Goal: Navigation & Orientation: Find specific page/section

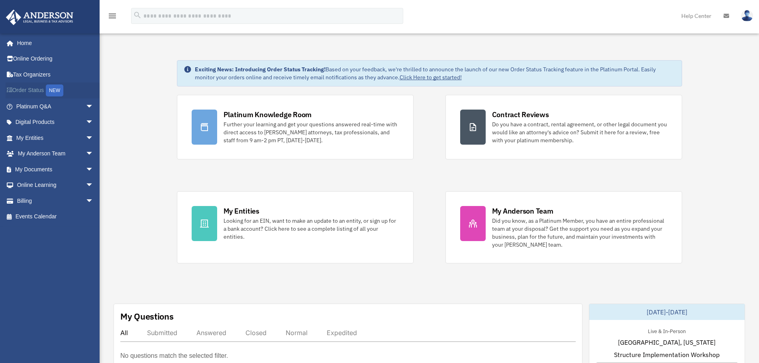
click at [49, 93] on div "NEW" at bounding box center [55, 90] width 18 height 12
click at [86, 139] on span "arrow_drop_down" at bounding box center [94, 138] width 16 height 16
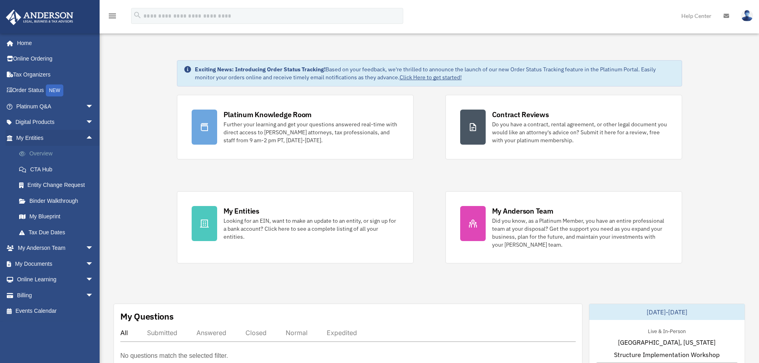
click at [70, 154] on link "Overview" at bounding box center [58, 154] width 94 height 16
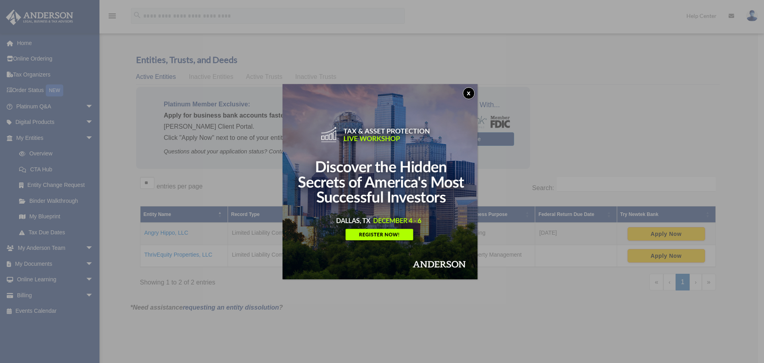
click at [469, 92] on button "x" at bounding box center [469, 93] width 12 height 12
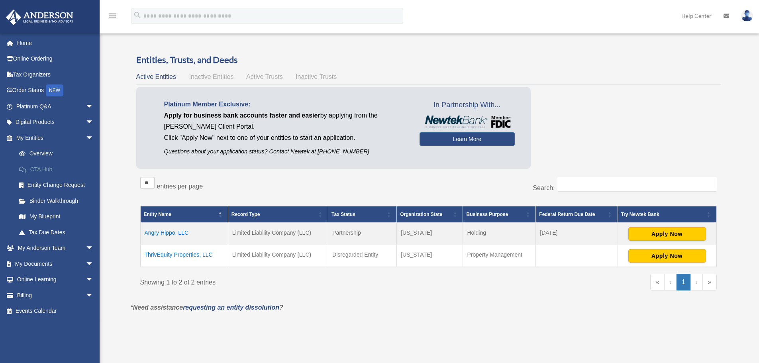
click at [62, 170] on link "CTA Hub" at bounding box center [58, 169] width 94 height 16
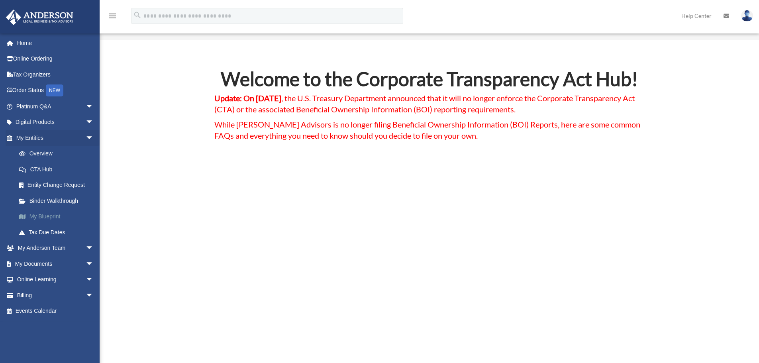
click at [55, 219] on link "My Blueprint" at bounding box center [58, 217] width 94 height 16
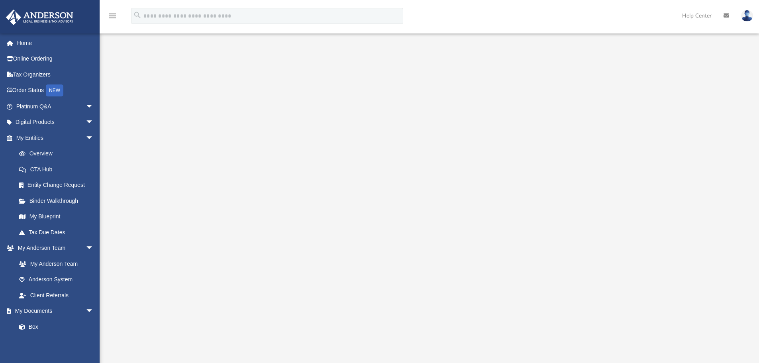
click at [744, 15] on img at bounding box center [747, 16] width 12 height 12
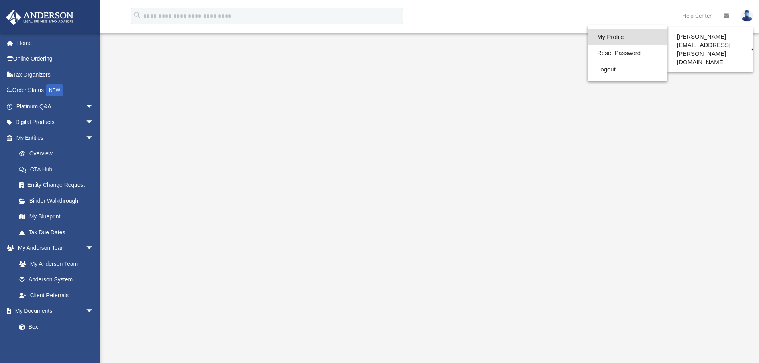
click at [609, 36] on link "My Profile" at bounding box center [627, 37] width 80 height 16
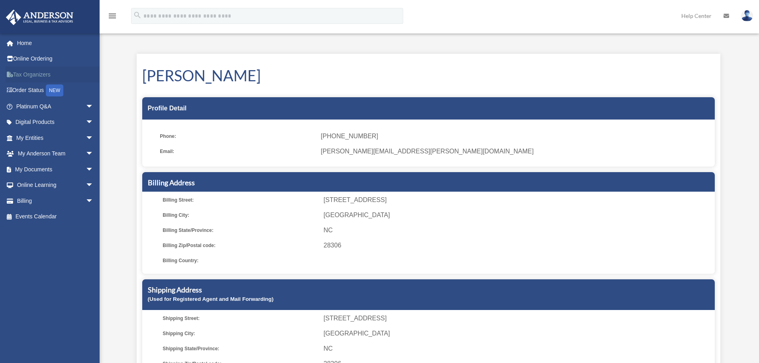
click at [45, 79] on link "Tax Organizers" at bounding box center [56, 74] width 100 height 16
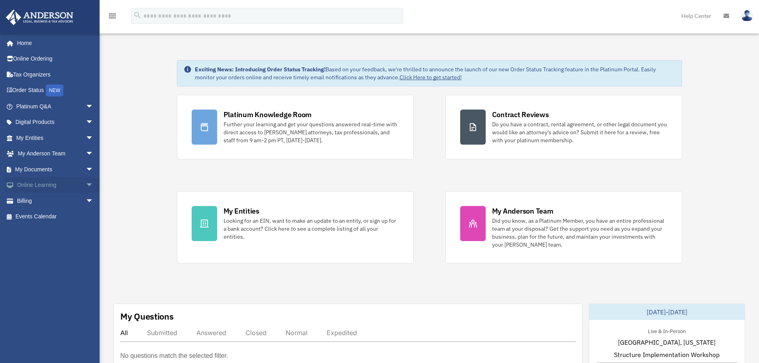
click at [86, 186] on span "arrow_drop_down" at bounding box center [94, 185] width 16 height 16
click at [66, 215] on link "Video Training" at bounding box center [58, 217] width 94 height 16
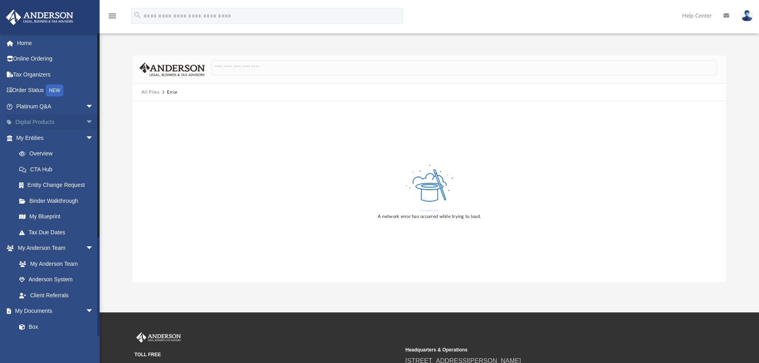
click at [86, 121] on span "arrow_drop_down" at bounding box center [94, 122] width 16 height 16
click at [45, 138] on div "Tax Toolbox" at bounding box center [62, 138] width 68 height 10
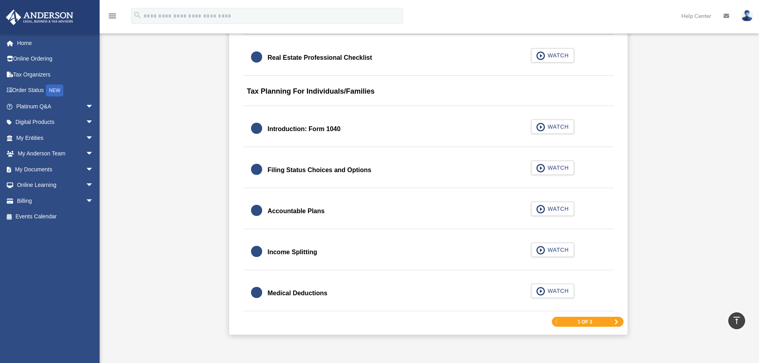
scroll to position [1115, 0]
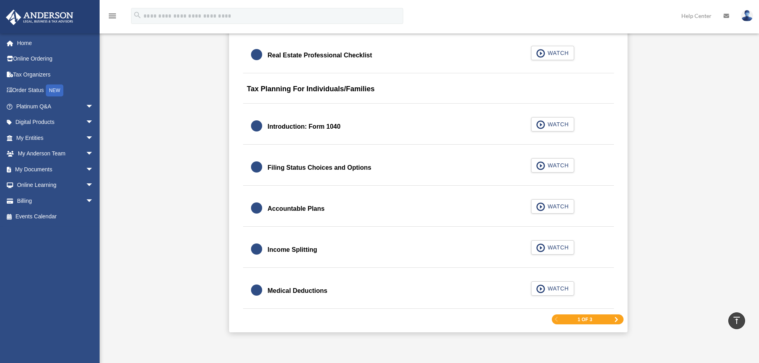
click at [615, 320] on span "Next Page" at bounding box center [616, 319] width 5 height 5
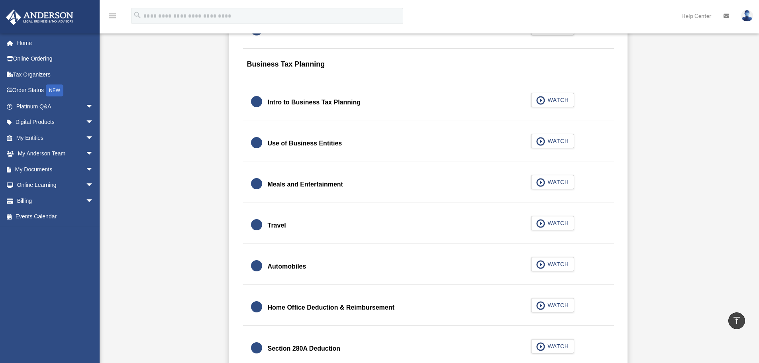
scroll to position [700, 0]
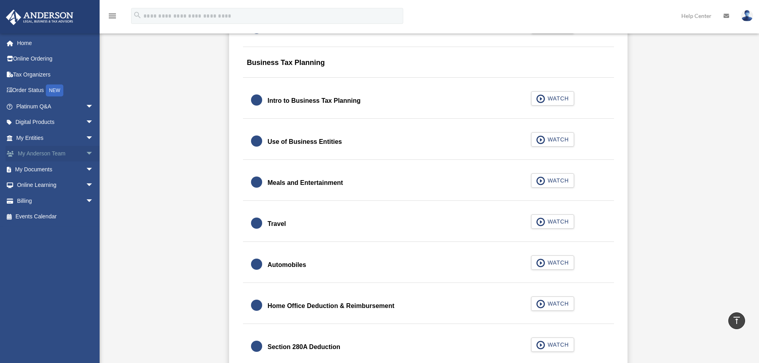
click at [86, 151] on span "arrow_drop_down" at bounding box center [94, 154] width 16 height 16
click at [75, 169] on link "My Anderson Team" at bounding box center [58, 169] width 94 height 16
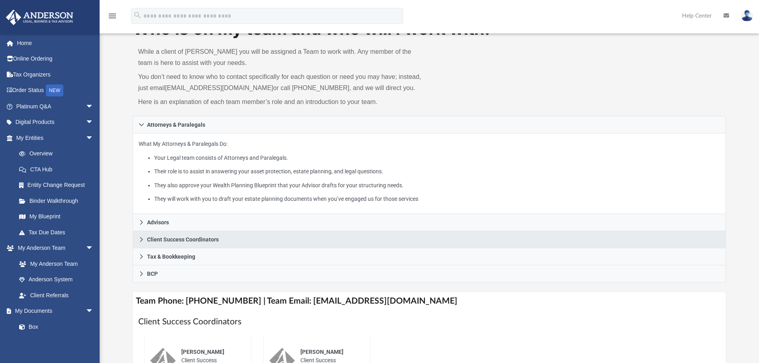
scroll to position [40, 0]
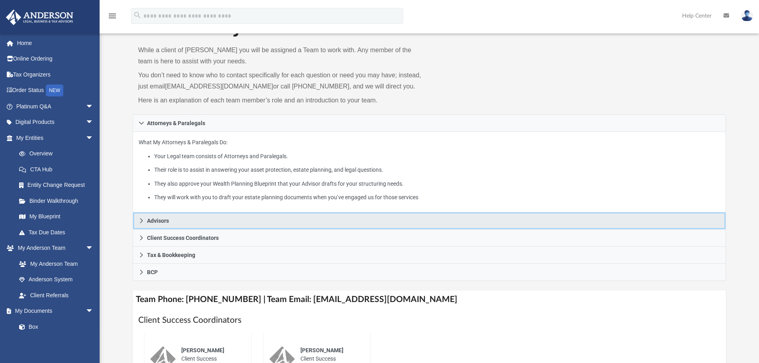
click at [165, 225] on link "Advisors" at bounding box center [429, 220] width 593 height 17
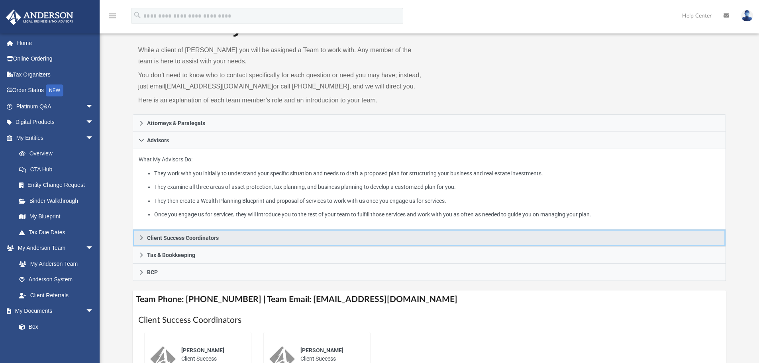
click at [184, 237] on span "Client Success Coordinators" at bounding box center [183, 238] width 72 height 6
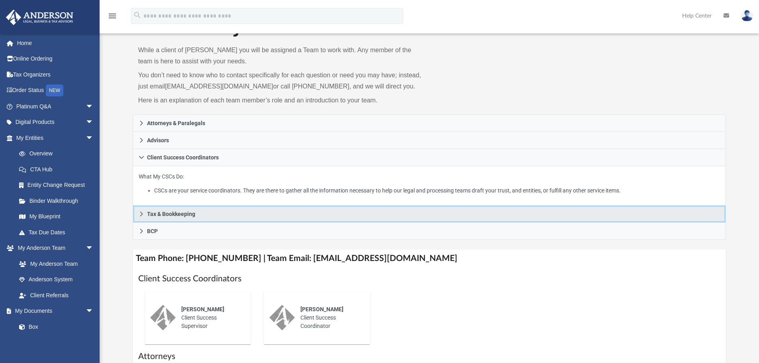
click at [187, 215] on span "Tax & Bookkeeping" at bounding box center [171, 214] width 48 height 6
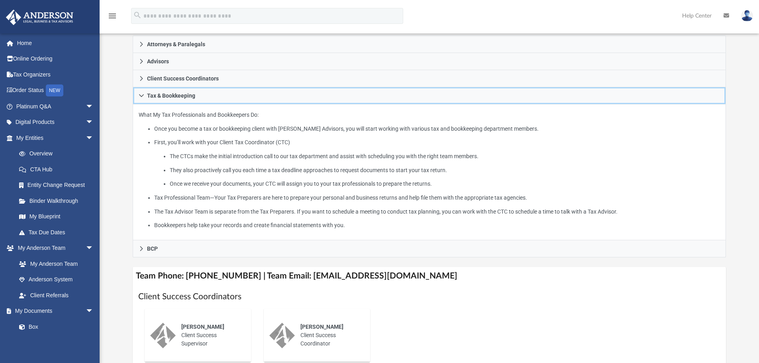
scroll to position [119, 0]
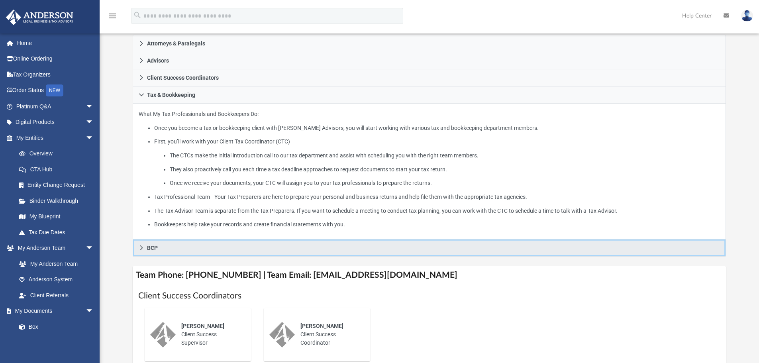
click at [152, 250] on span "BCP" at bounding box center [152, 248] width 11 height 6
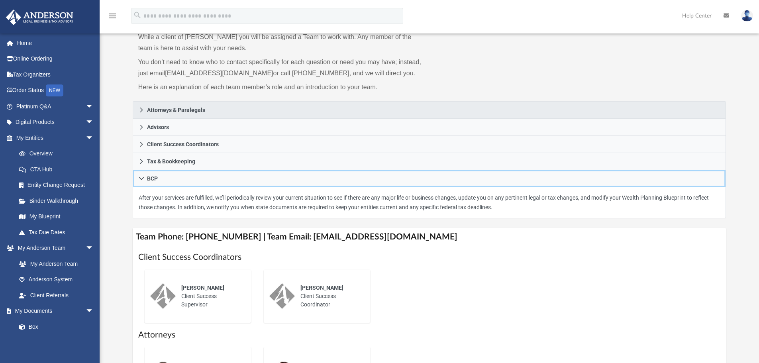
scroll to position [40, 0]
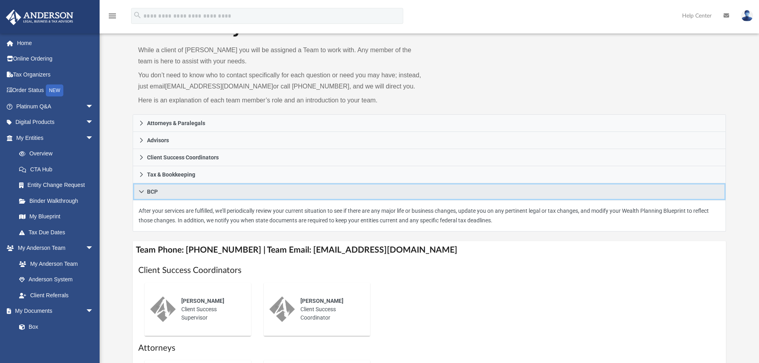
click at [141, 191] on icon at bounding box center [142, 192] width 6 height 6
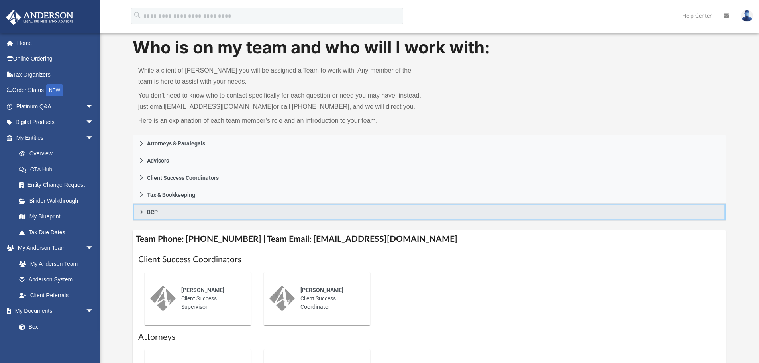
scroll to position [0, 0]
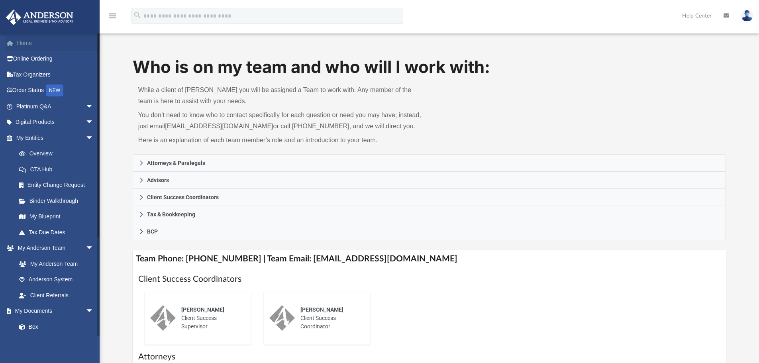
click at [27, 44] on link "Home" at bounding box center [56, 43] width 100 height 16
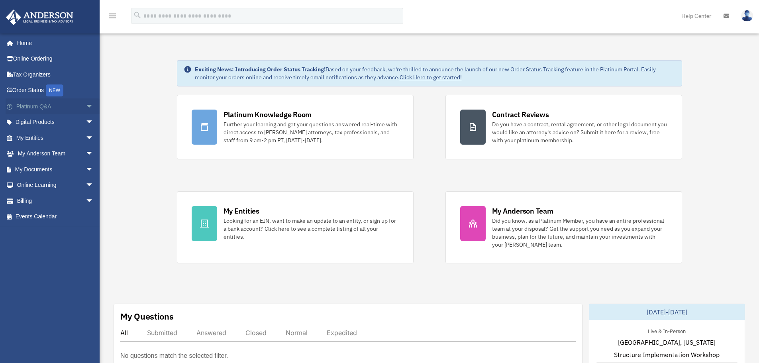
click at [86, 106] on span "arrow_drop_down" at bounding box center [94, 106] width 16 height 16
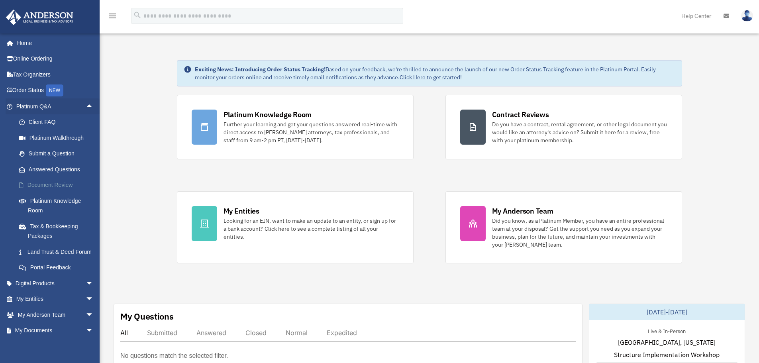
click at [72, 186] on link "Document Review" at bounding box center [58, 185] width 94 height 16
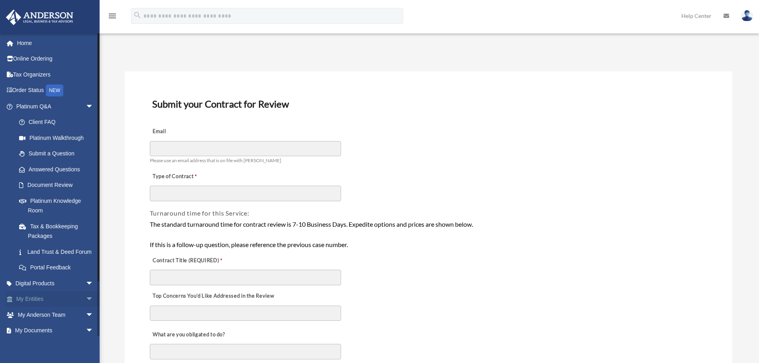
click at [87, 307] on span "arrow_drop_down" at bounding box center [94, 299] width 16 height 16
click at [52, 323] on link "Overview" at bounding box center [58, 315] width 94 height 16
drag, startPoint x: 52, startPoint y: 324, endPoint x: 58, endPoint y: 325, distance: 6.4
click at [52, 323] on link "Overview" at bounding box center [58, 315] width 94 height 16
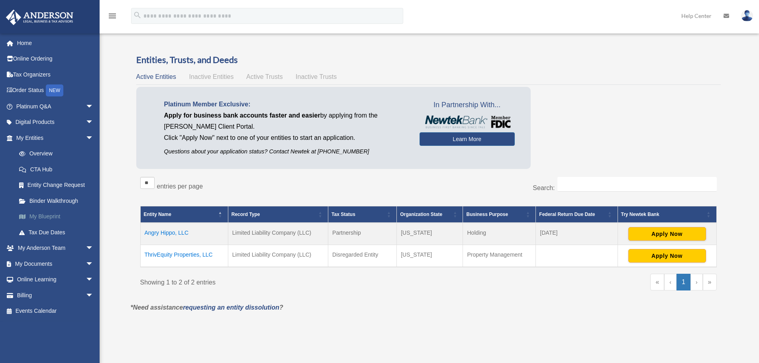
click at [57, 214] on link "My Blueprint" at bounding box center [58, 217] width 94 height 16
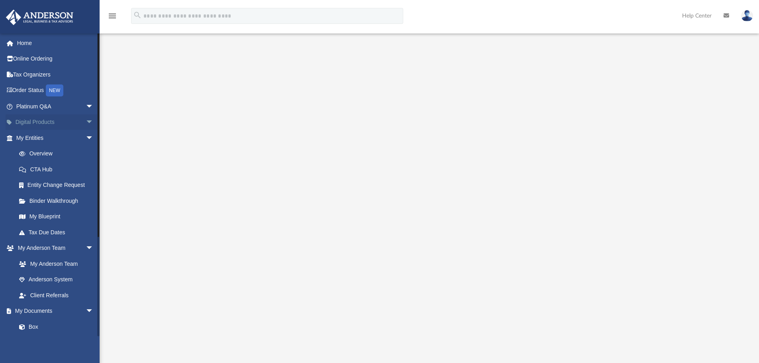
click at [86, 121] on span "arrow_drop_down" at bounding box center [94, 122] width 16 height 16
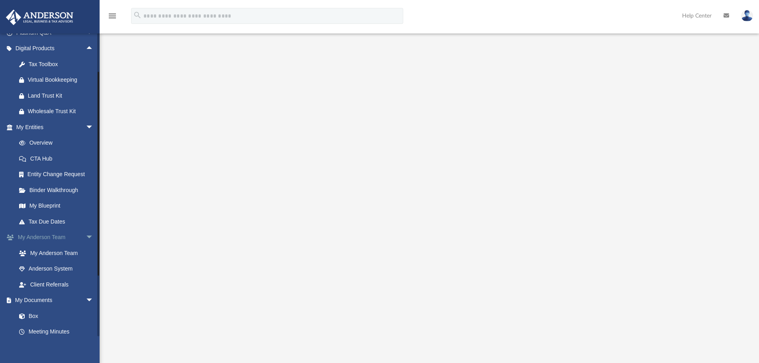
scroll to position [80, 0]
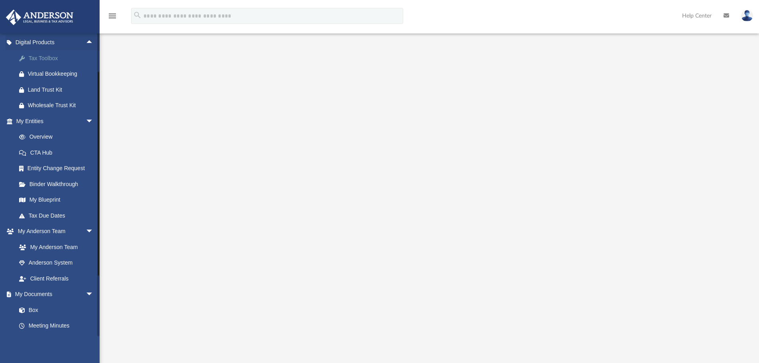
click at [56, 60] on div "Tax Toolbox" at bounding box center [62, 58] width 68 height 10
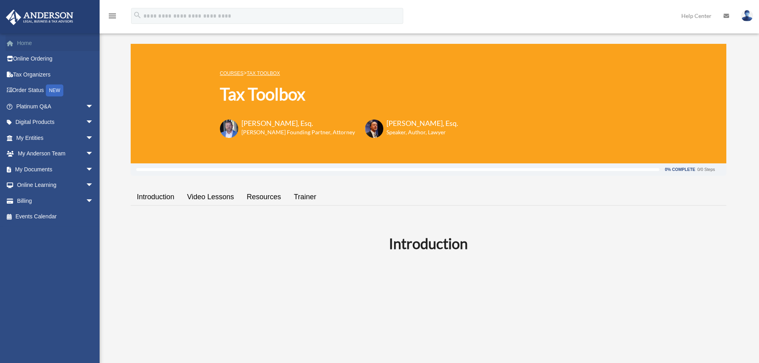
click at [40, 44] on link "Home" at bounding box center [56, 43] width 100 height 16
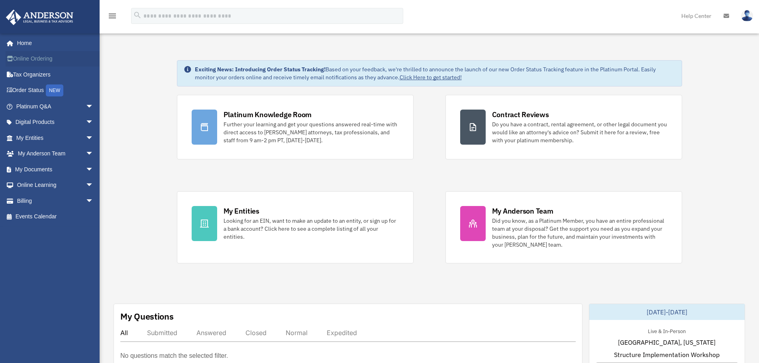
click at [39, 59] on link "Online Ordering" at bounding box center [56, 59] width 100 height 16
